Goal: Information Seeking & Learning: Learn about a topic

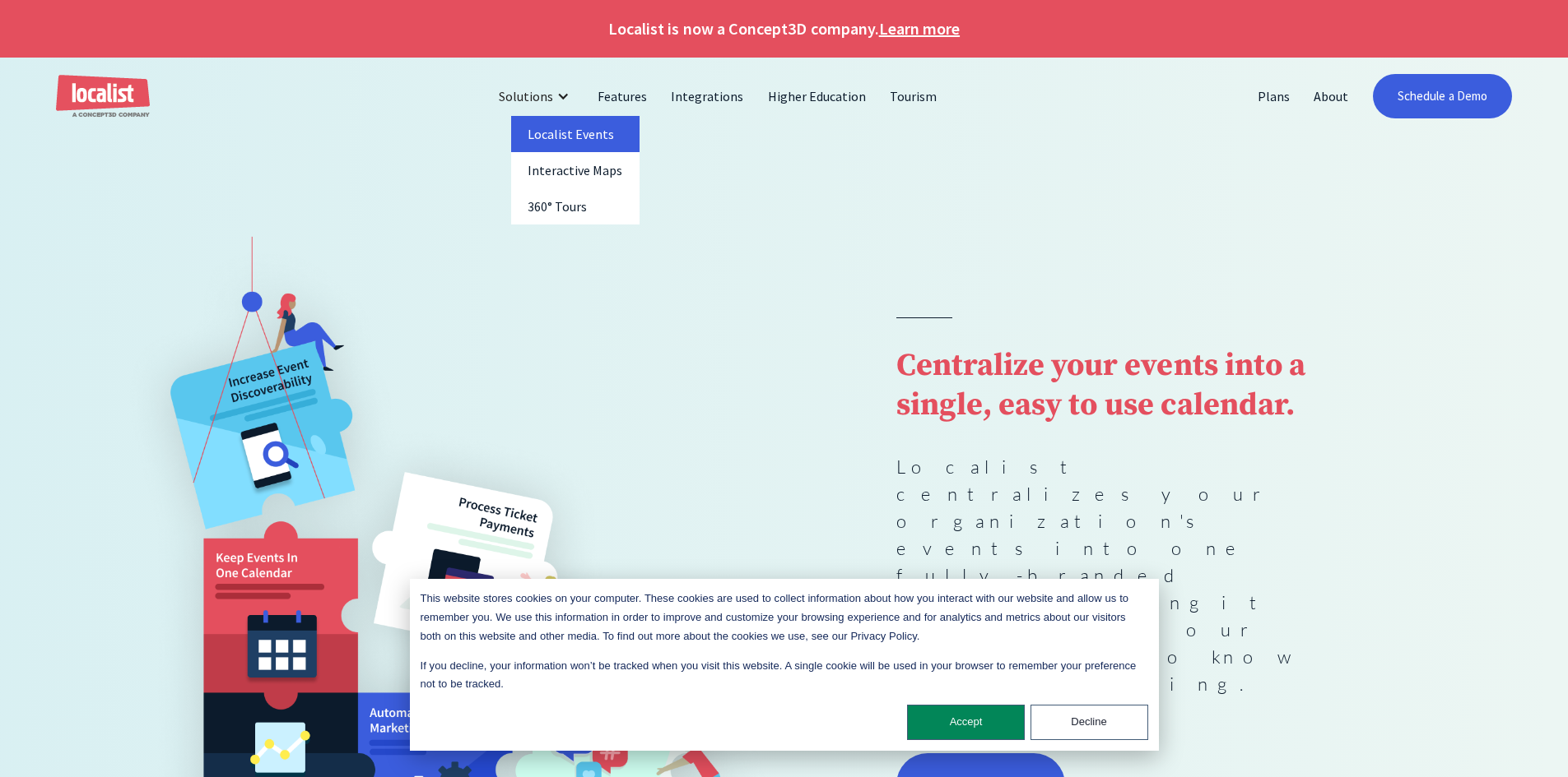
click at [553, 143] on link "Localist Events" at bounding box center [575, 134] width 128 height 36
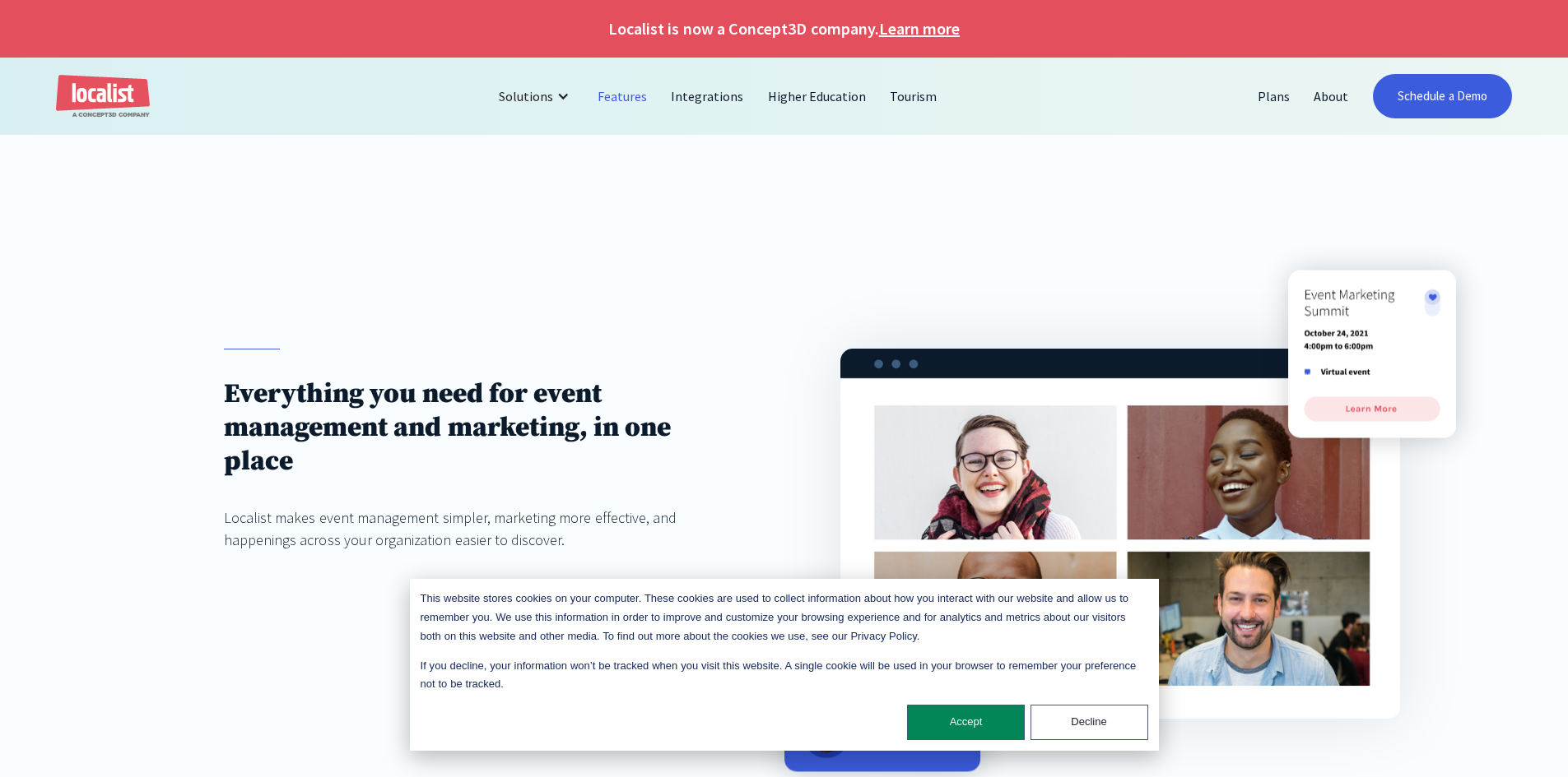
scroll to position [247, 0]
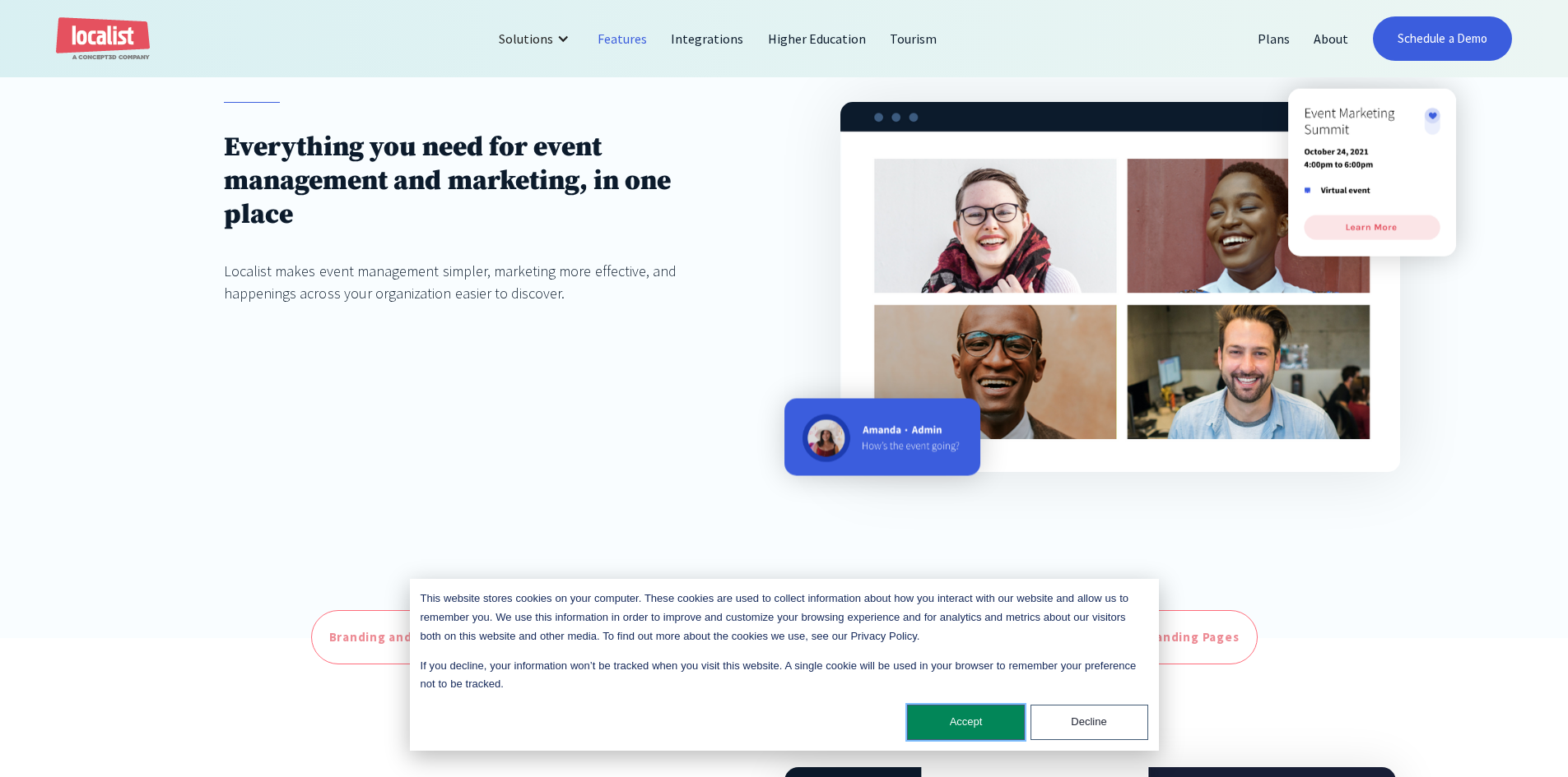
click at [966, 720] on button "Accept" at bounding box center [965, 723] width 117 height 36
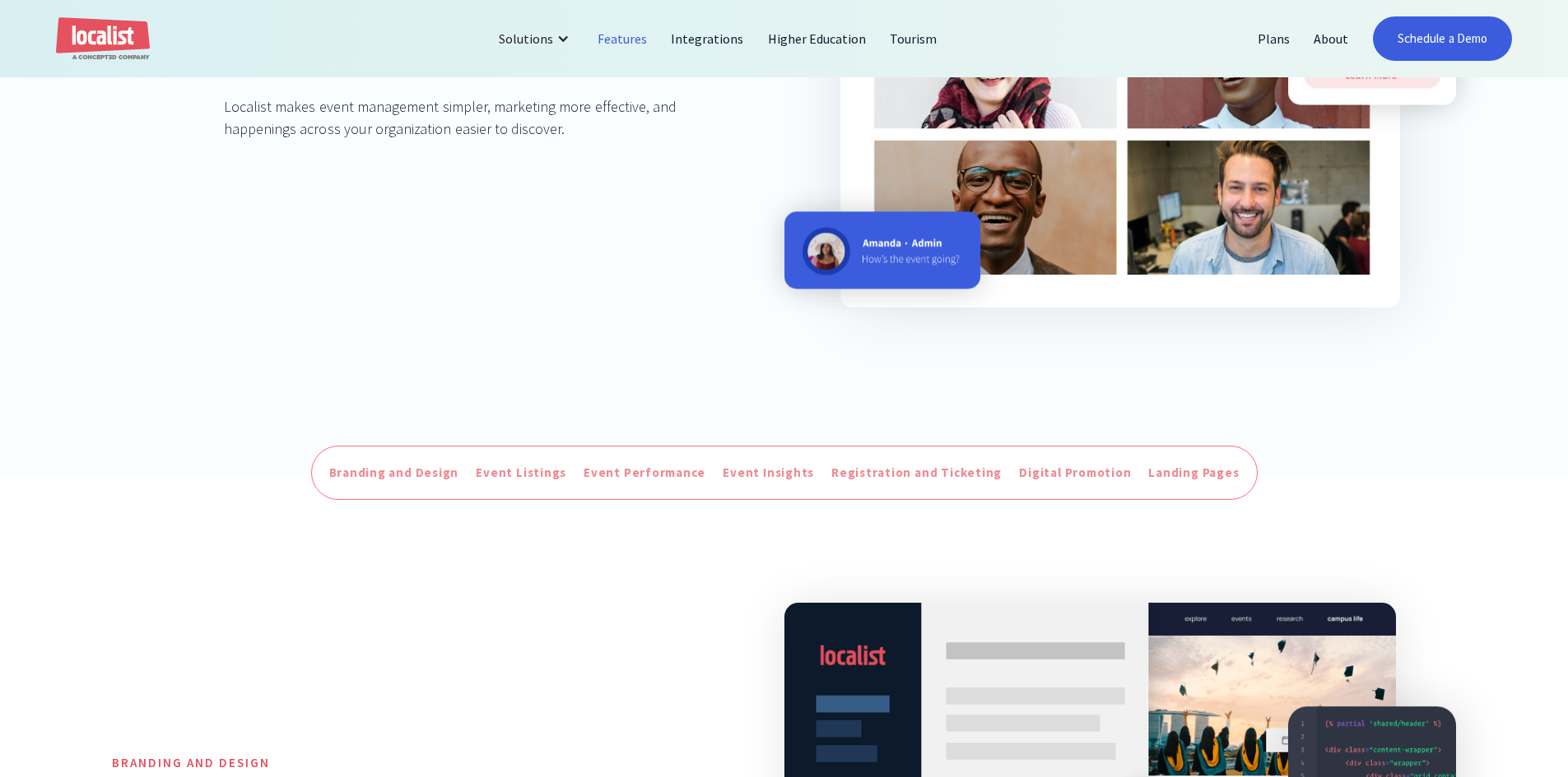
scroll to position [740, 0]
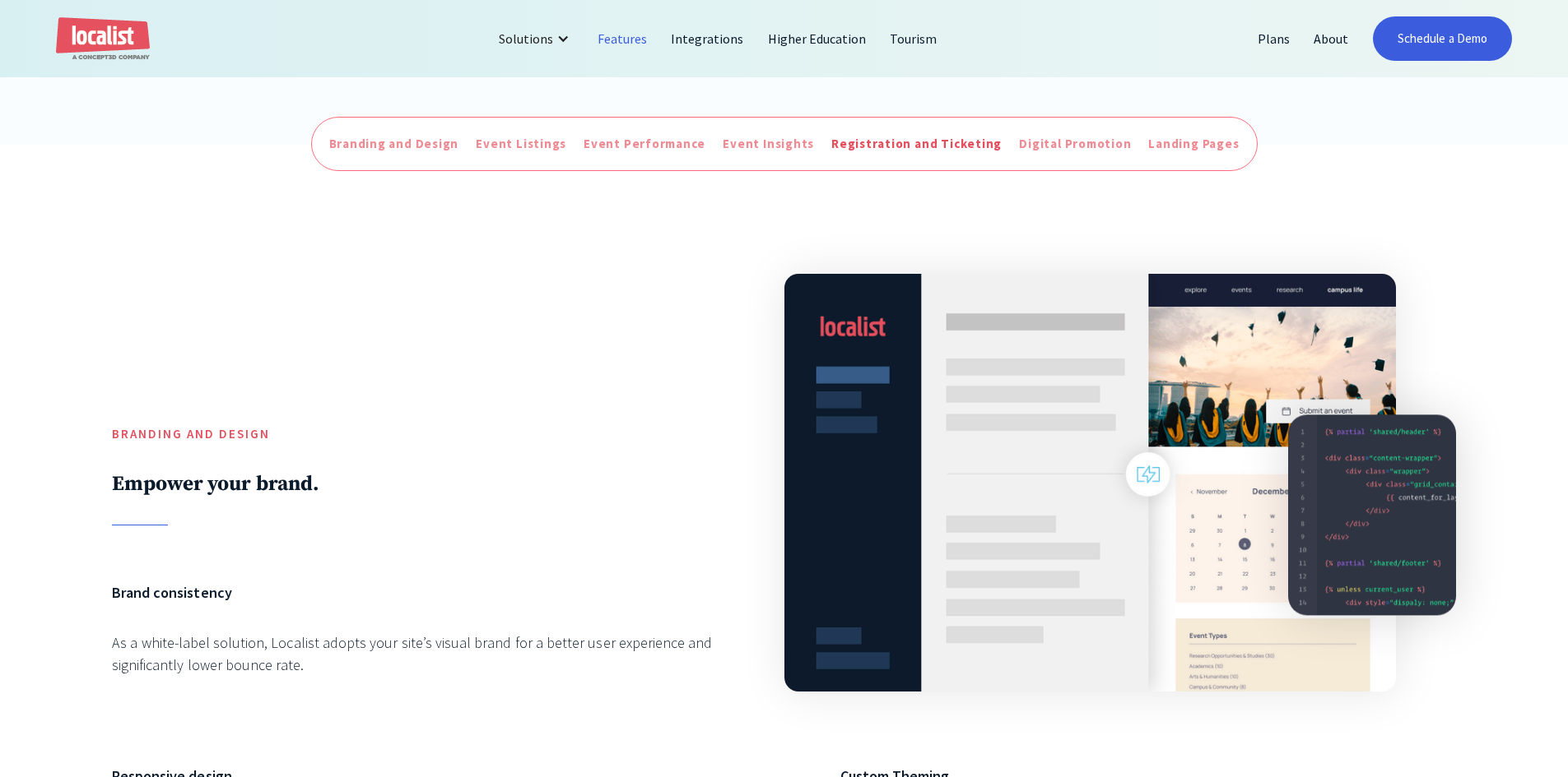
click at [892, 154] on div "Registration and Ticketing" at bounding box center [917, 144] width 171 height 19
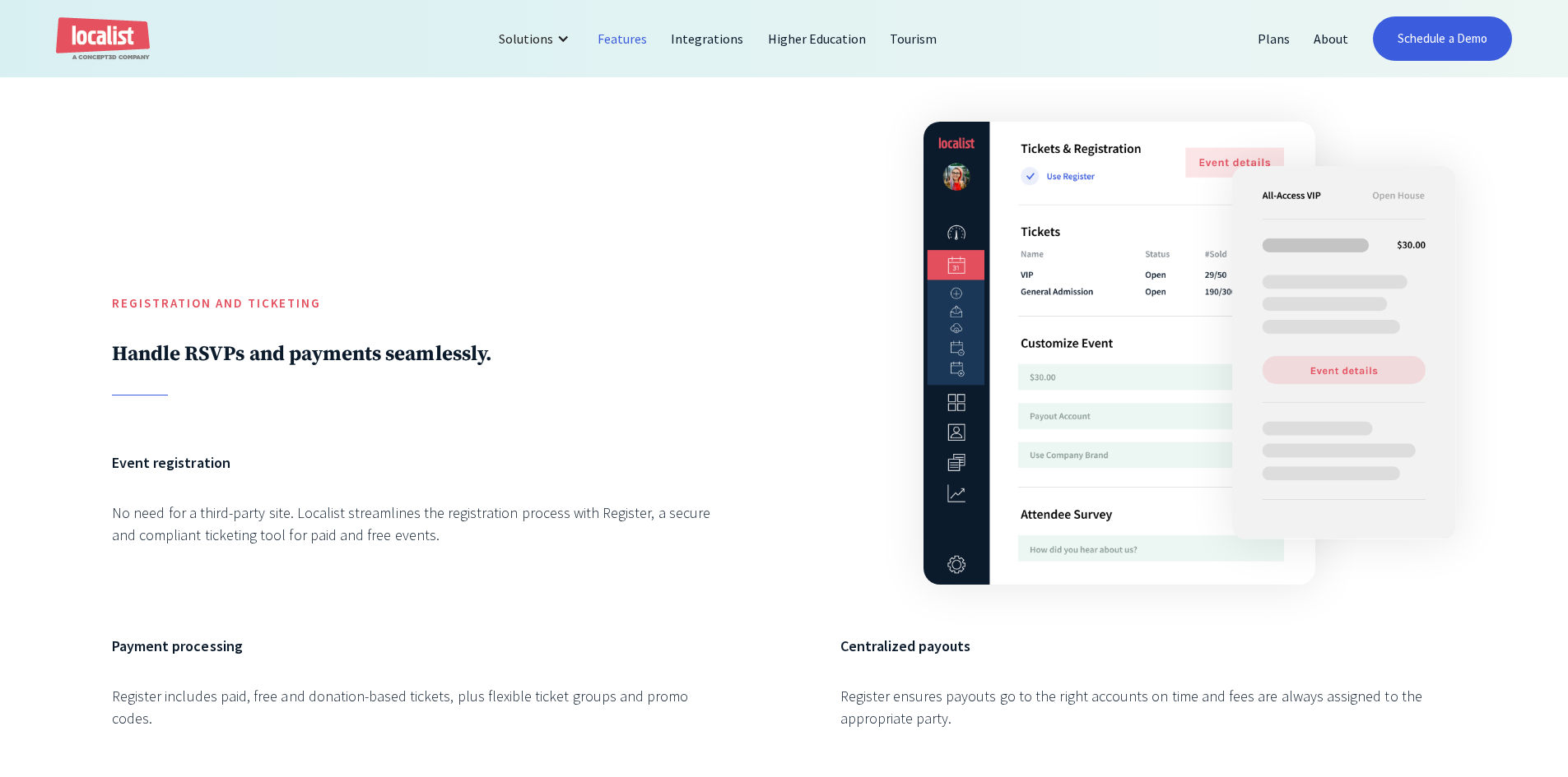
scroll to position [4598, 0]
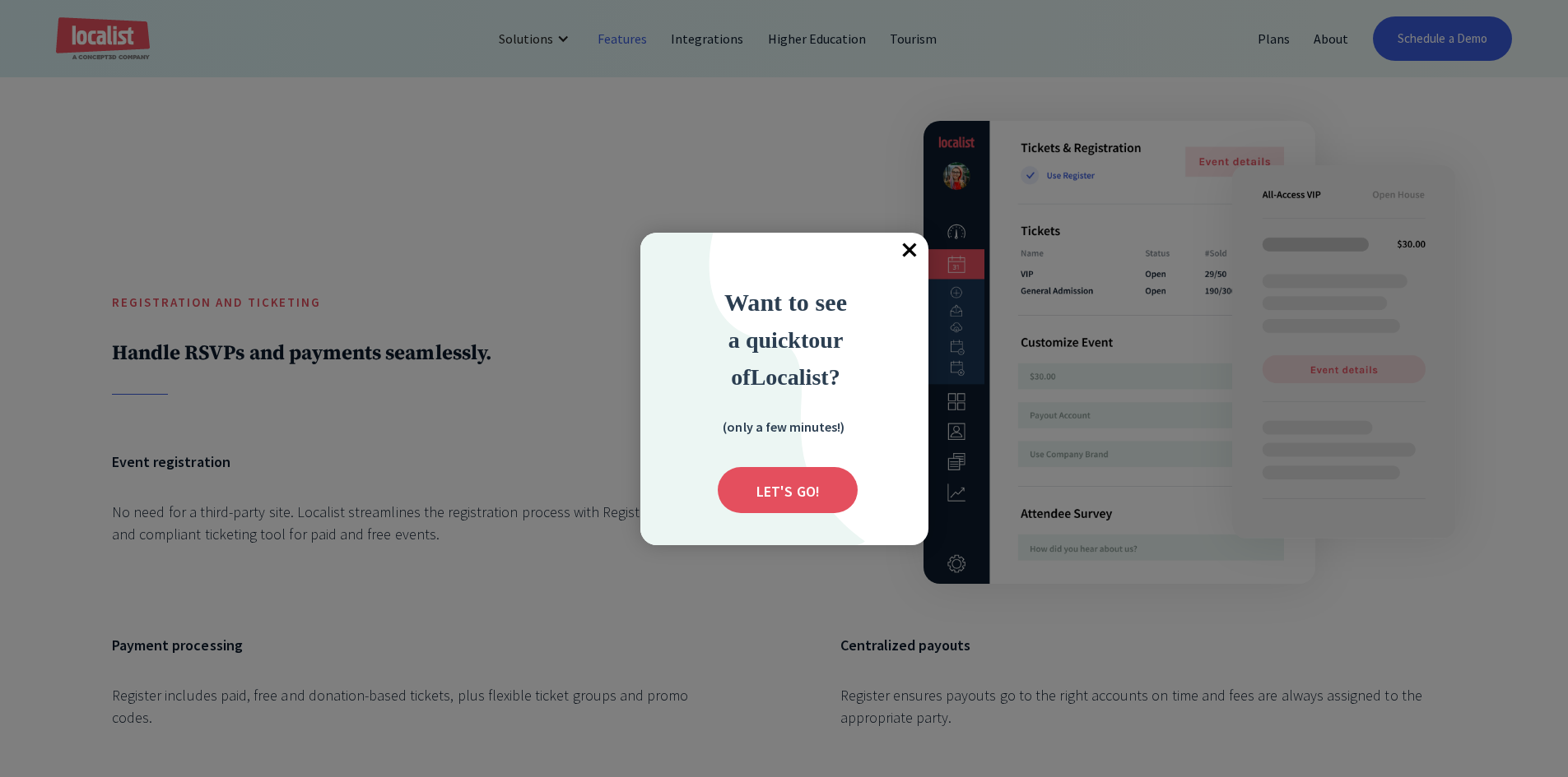
click at [905, 255] on span "×" at bounding box center [910, 250] width 36 height 36
